Goal: Find specific page/section: Find specific page/section

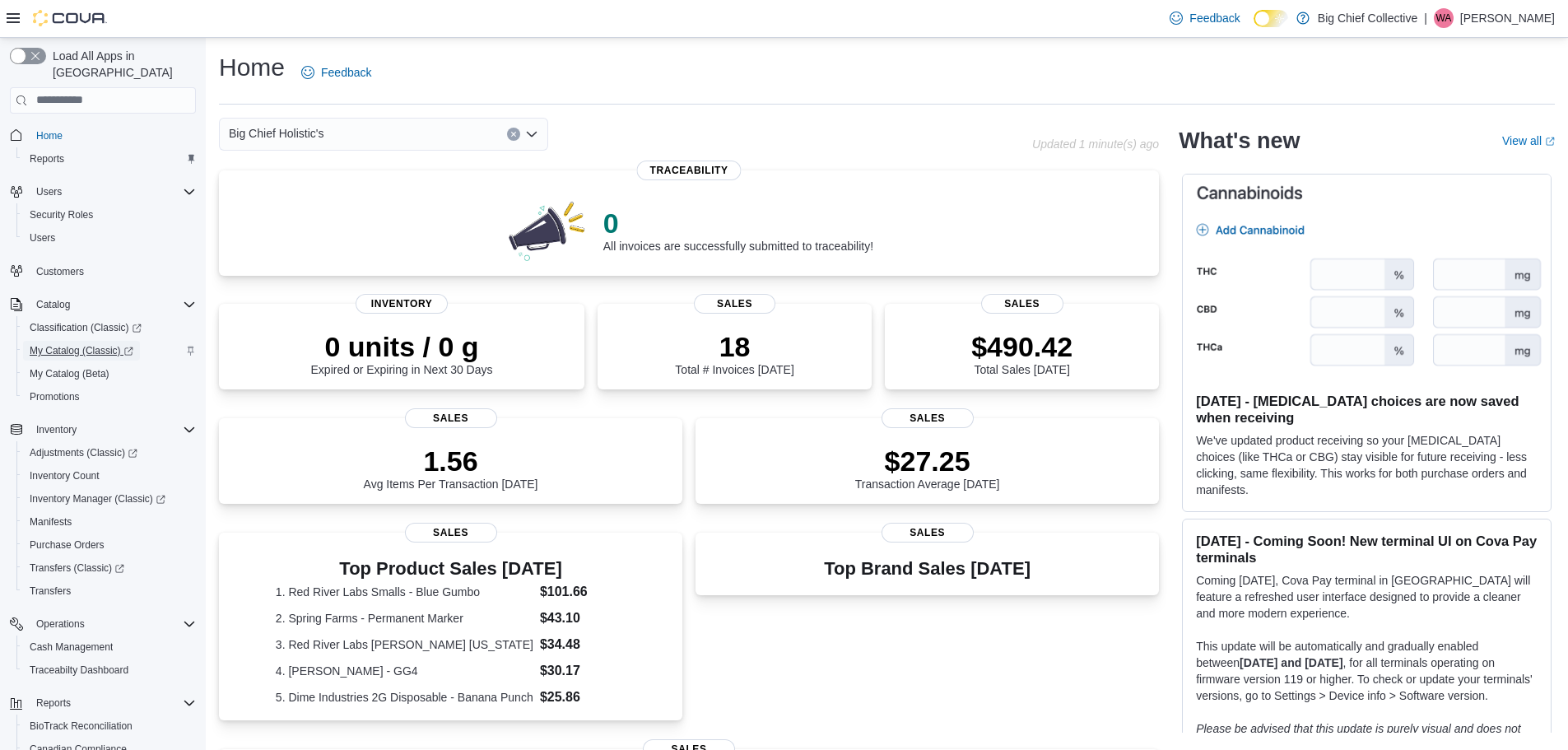
click at [60, 340] on span "My Catalog (Classic)" at bounding box center [82, 350] width 104 height 19
